Goal: Information Seeking & Learning: Find contact information

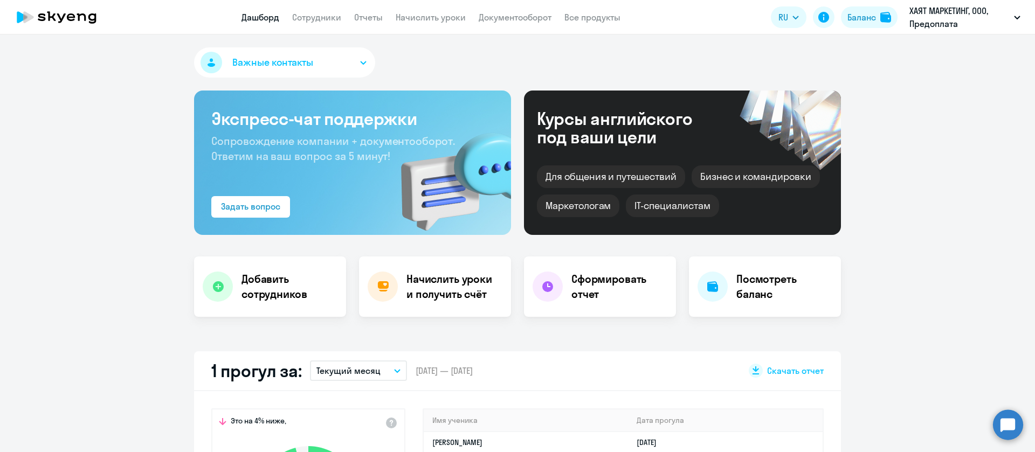
click at [328, 11] on app-menu-item-link "Сотрудники" at bounding box center [316, 17] width 49 height 13
click at [327, 12] on link "Сотрудники" at bounding box center [316, 17] width 49 height 11
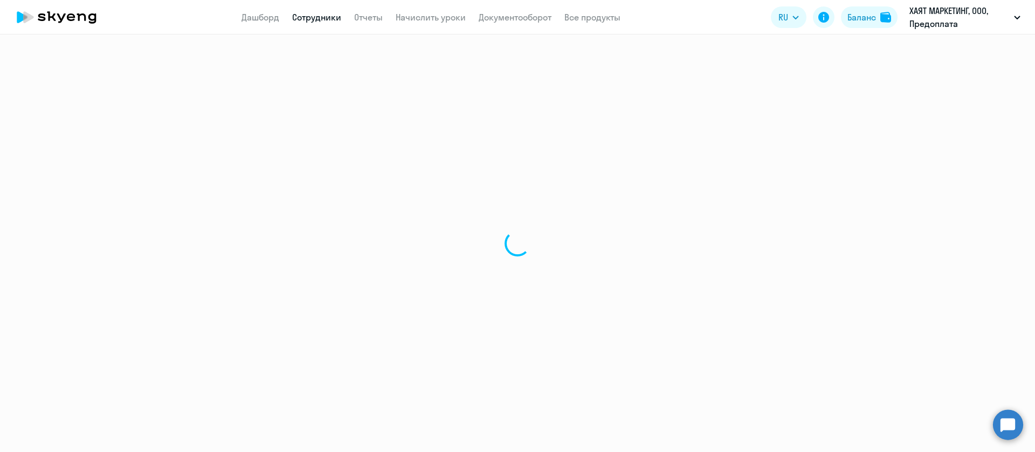
select select "30"
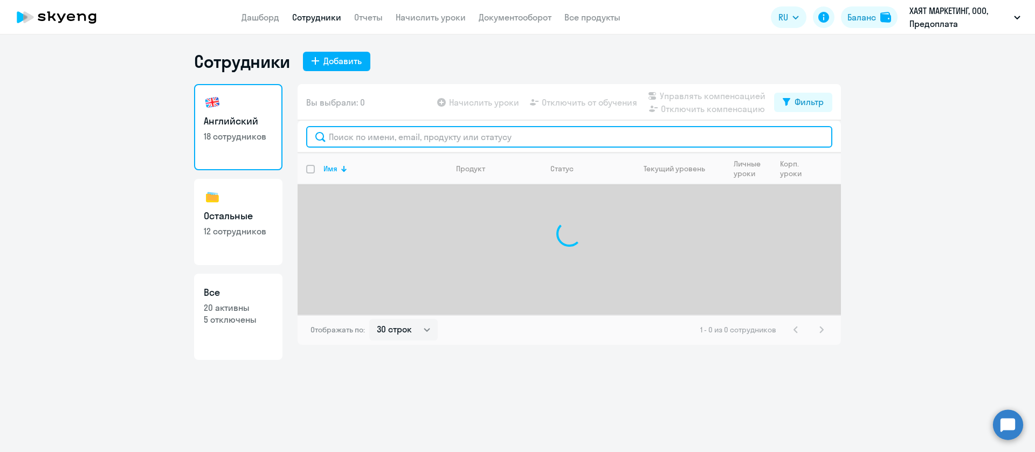
click at [366, 133] on input "text" at bounding box center [569, 137] width 526 height 22
type input "п"
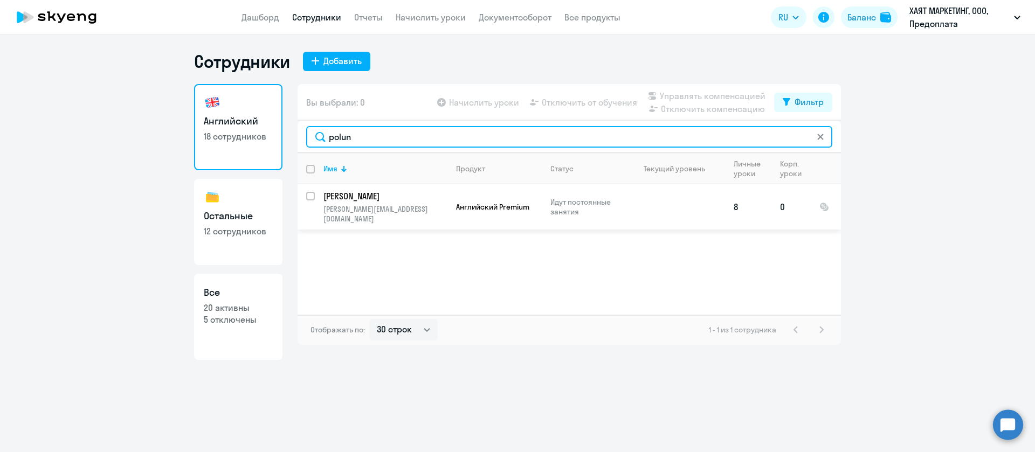
type input "polun"
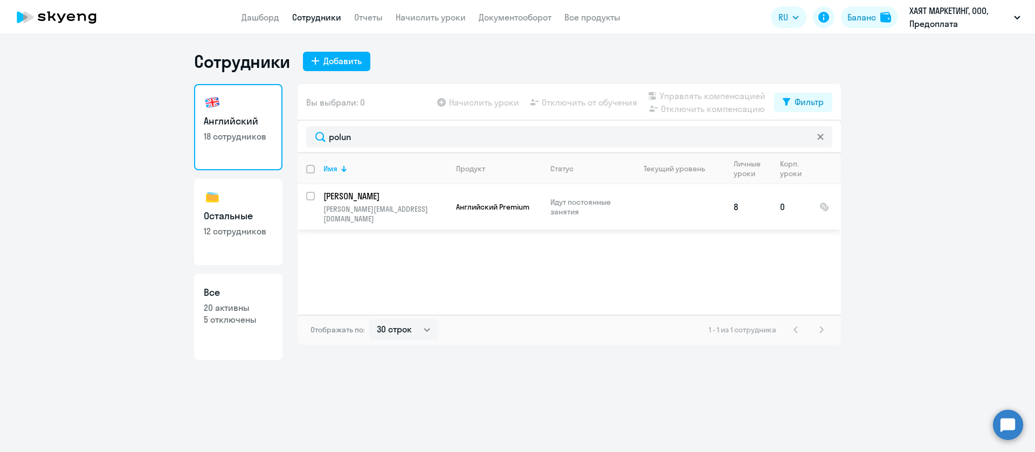
click at [578, 207] on p "Идут постоянные занятия" at bounding box center [588, 206] width 74 height 19
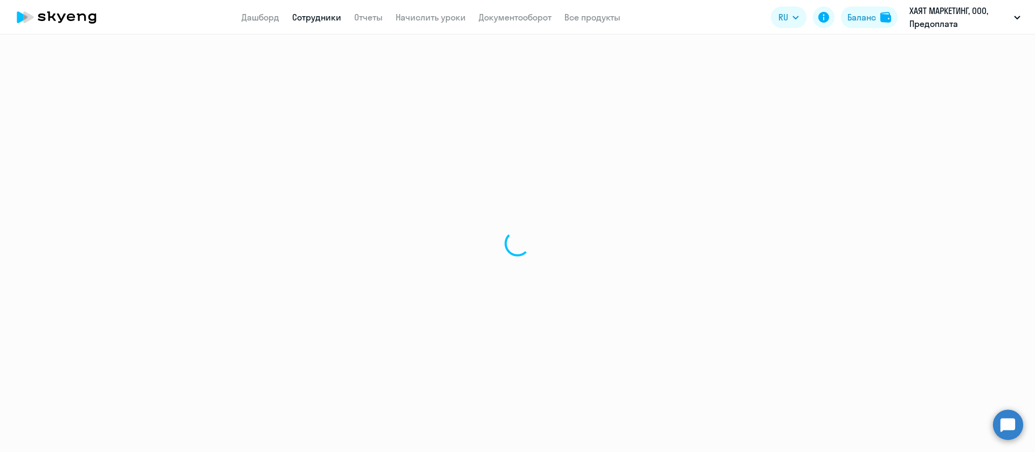
select select "english"
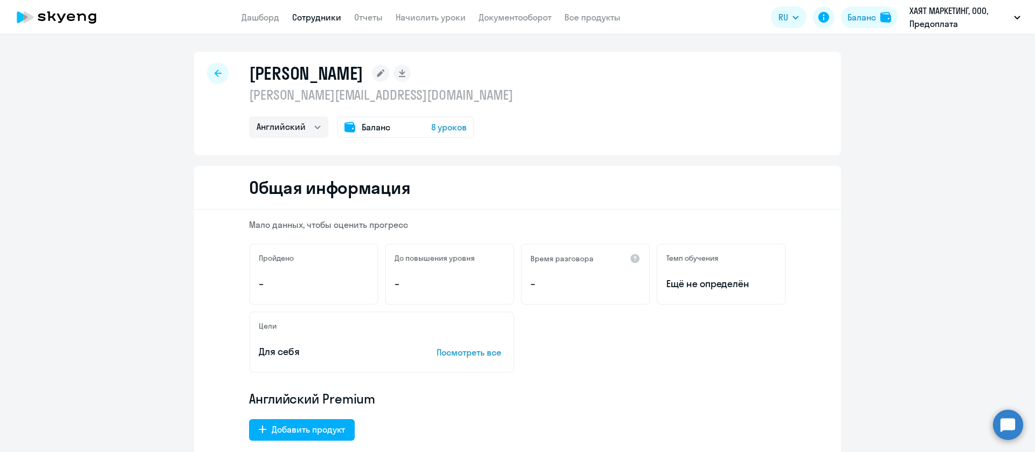
drag, startPoint x: 444, startPoint y: 95, endPoint x: 233, endPoint y: 94, distance: 211.4
click at [233, 94] on div "[PERSON_NAME] [PERSON_NAME][EMAIL_ADDRESS][DOMAIN_NAME] Остальные Английский Ба…" at bounding box center [517, 104] width 647 height 104
copy p "[PERSON_NAME][EMAIL_ADDRESS][DOMAIN_NAME]"
click at [457, 128] on span "8 уроков" at bounding box center [449, 127] width 36 height 13
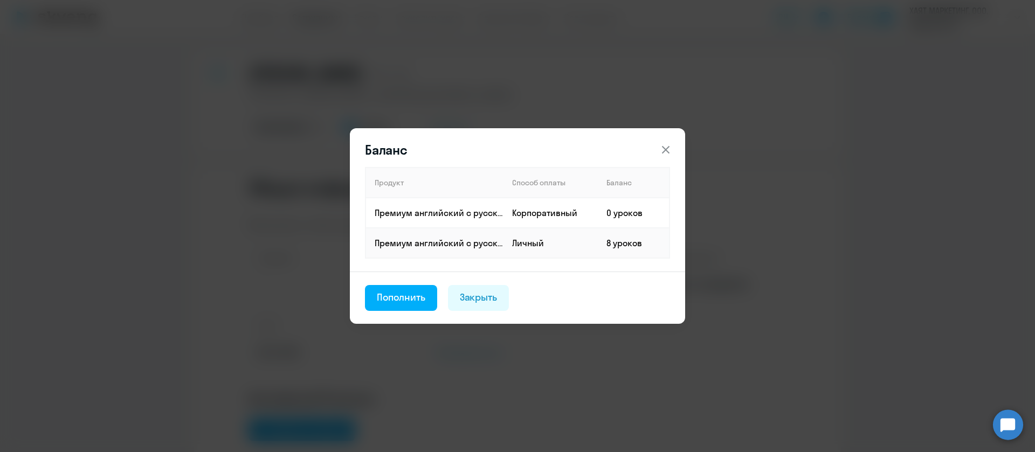
click at [411, 114] on div "Баланс Продукт Способ оплаты Баланс Премиум [DEMOGRAPHIC_DATA] с русскоговорящи…" at bounding box center [518, 227] width 522 height 302
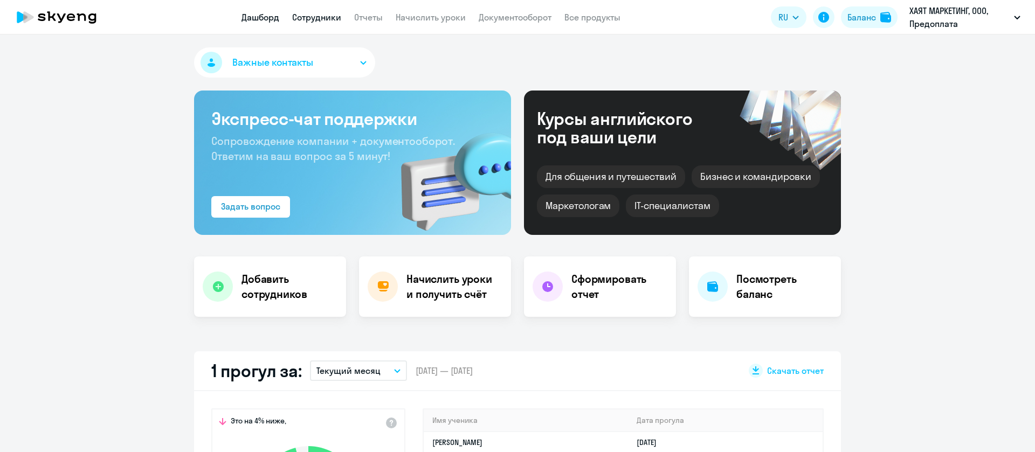
click at [309, 17] on link "Сотрудники" at bounding box center [316, 17] width 49 height 11
select select "30"
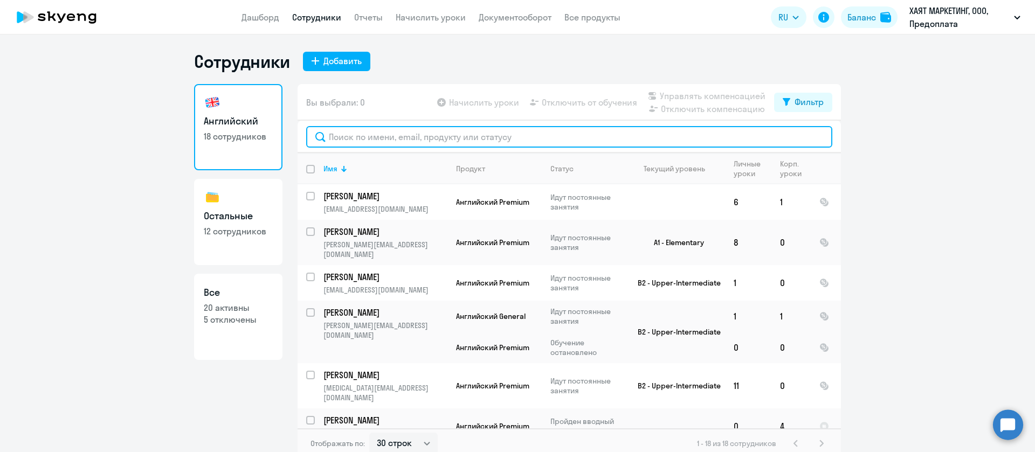
click at [469, 139] on input "text" at bounding box center [569, 137] width 526 height 22
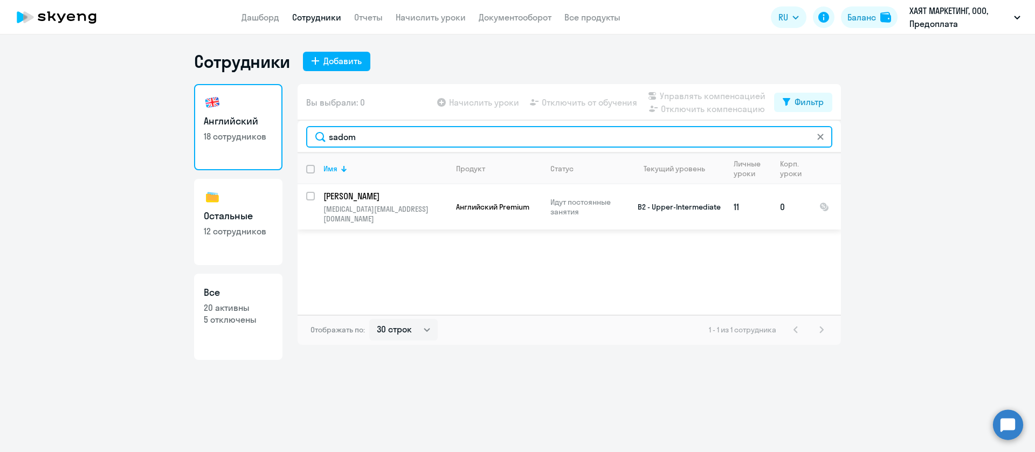
type input "sadom"
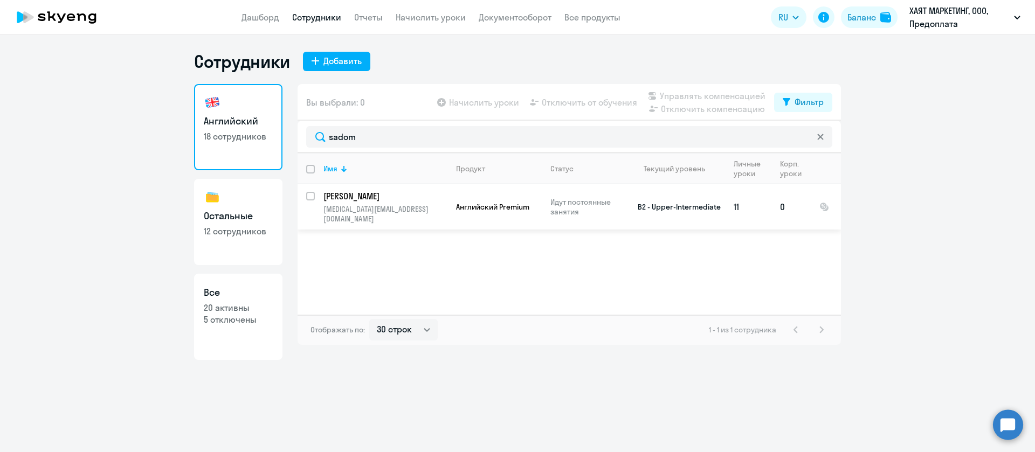
click at [387, 207] on p "nikita.sadomov@hayat.com.ru" at bounding box center [386, 213] width 124 height 19
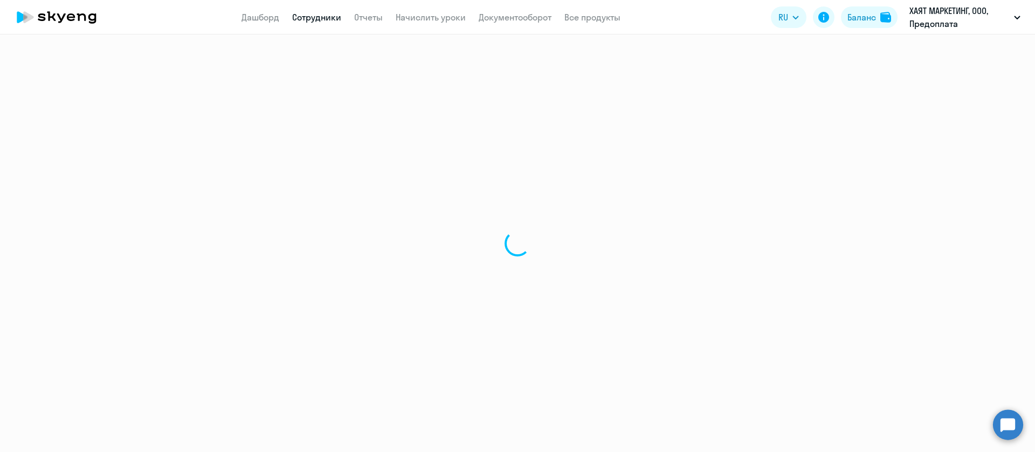
select select "english"
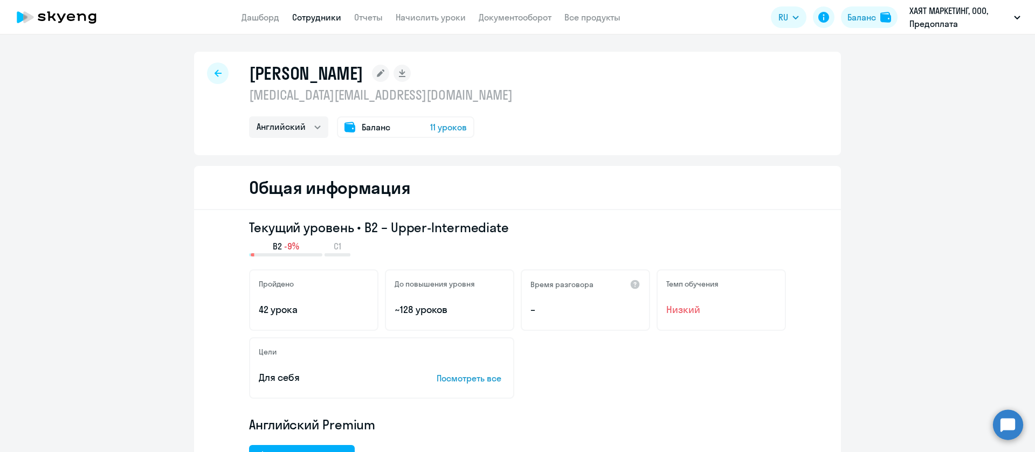
drag, startPoint x: 436, startPoint y: 99, endPoint x: 239, endPoint y: 95, distance: 196.9
click at [239, 95] on div "Садомов Никита nikita.sadomov@hayat.com.ru Английский Остальные Баланс 11 уроков" at bounding box center [517, 104] width 647 height 104
copy p "nikita.sadomov@hayat.com.ru"
click at [869, 22] on div "Баланс" at bounding box center [862, 17] width 29 height 13
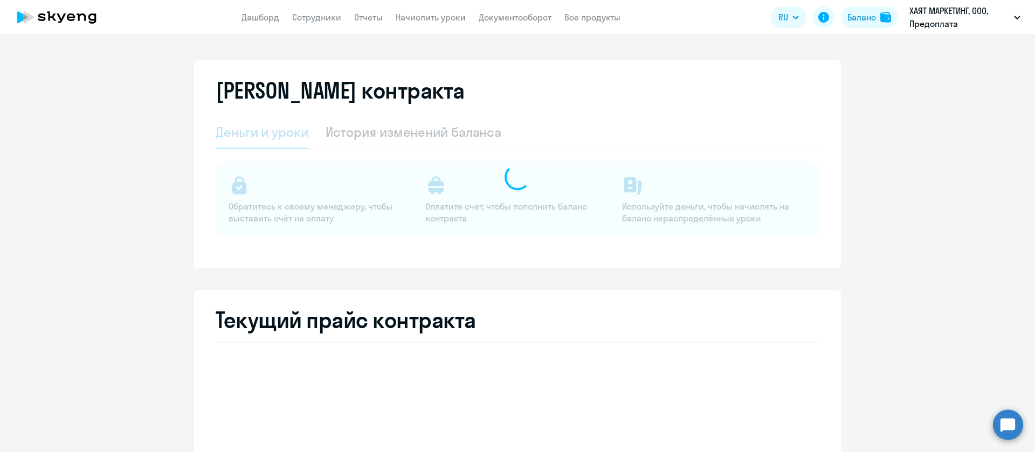
select select "english_adult_not_native_speaker"
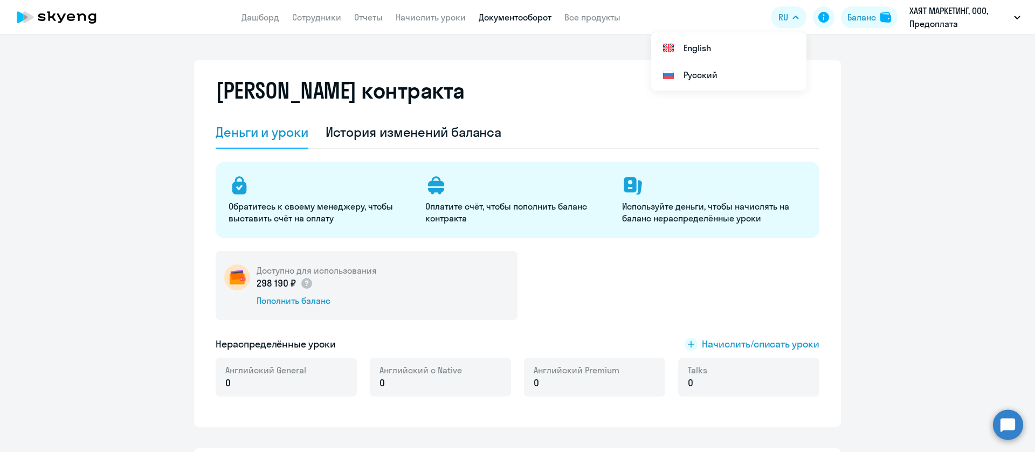
click at [515, 22] on link "Документооборот" at bounding box center [515, 17] width 73 height 11
